Goal: Task Accomplishment & Management: Use online tool/utility

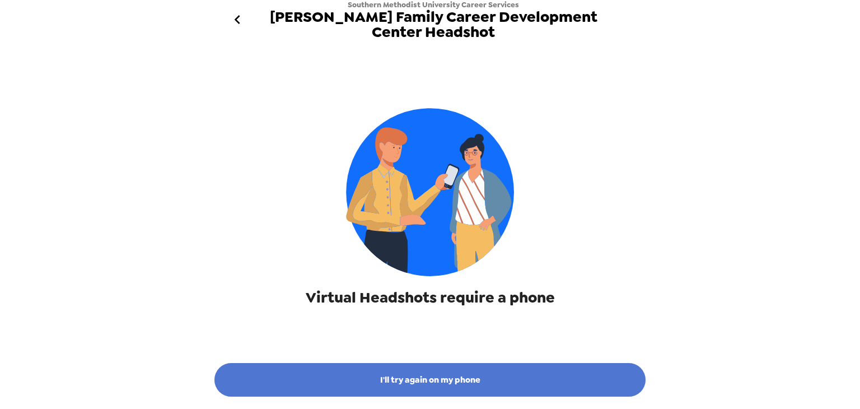
click at [435, 380] on button "I'll try again on my phone" at bounding box center [429, 380] width 431 height 34
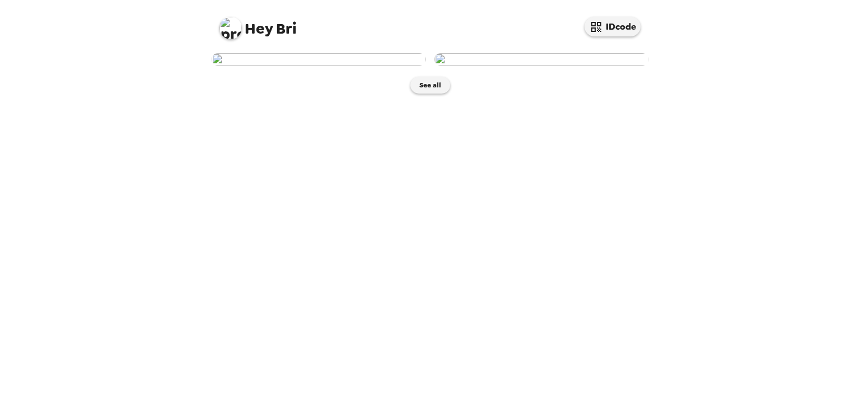
click at [365, 66] on img at bounding box center [319, 59] width 214 height 12
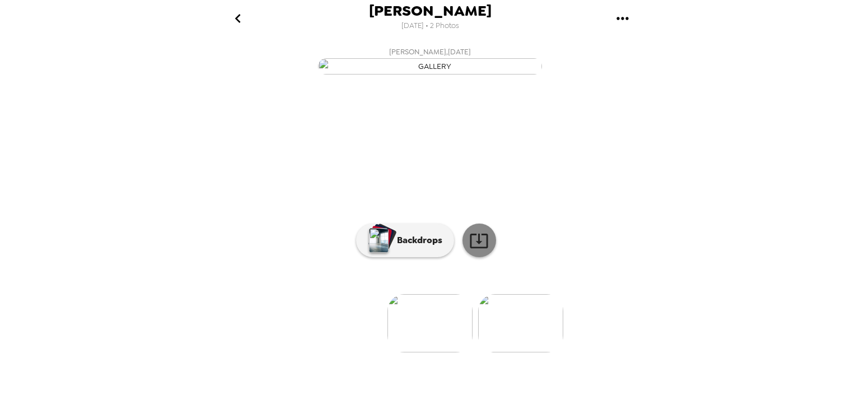
click at [471, 250] on icon at bounding box center [479, 241] width 20 height 20
click at [240, 28] on button "go back" at bounding box center [238, 18] width 36 height 36
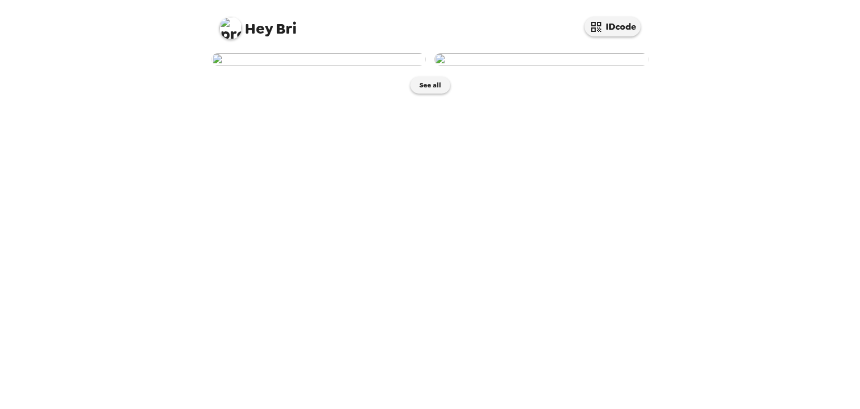
click at [275, 32] on span "Hey Bri" at bounding box center [258, 23] width 77 height 25
click at [542, 66] on img at bounding box center [542, 59] width 214 height 12
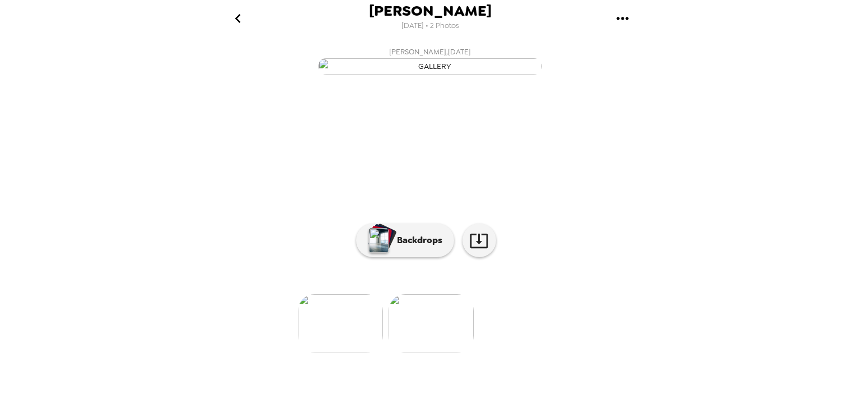
click at [620, 22] on icon "gallery menu" at bounding box center [623, 19] width 18 height 18
click at [619, 21] on div at bounding box center [430, 204] width 860 height 409
click at [242, 11] on icon "go back" at bounding box center [238, 19] width 18 height 18
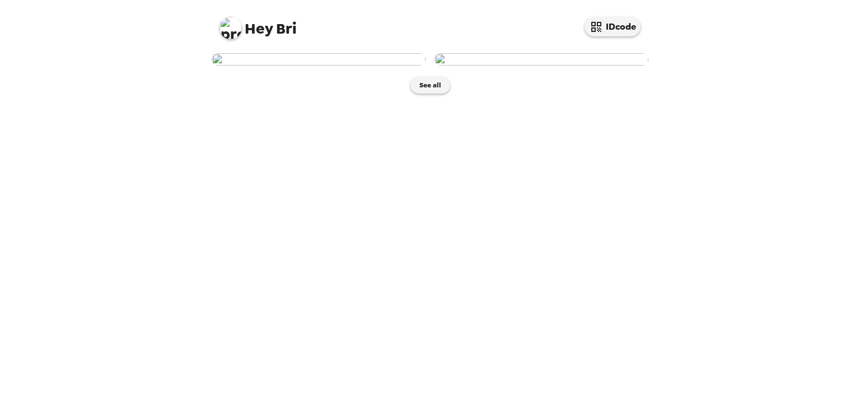
click at [279, 34] on span "Hey Bri" at bounding box center [258, 23] width 77 height 25
click at [591, 25] on icon "button" at bounding box center [596, 27] width 10 height 10
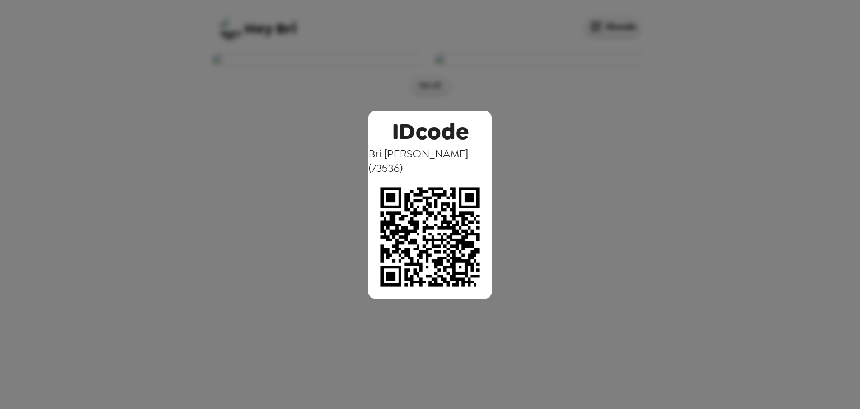
click at [524, 120] on div "IDcode Bri [PERSON_NAME] ( 73536 )" at bounding box center [430, 204] width 860 height 409
